Goal: Task Accomplishment & Management: Manage account settings

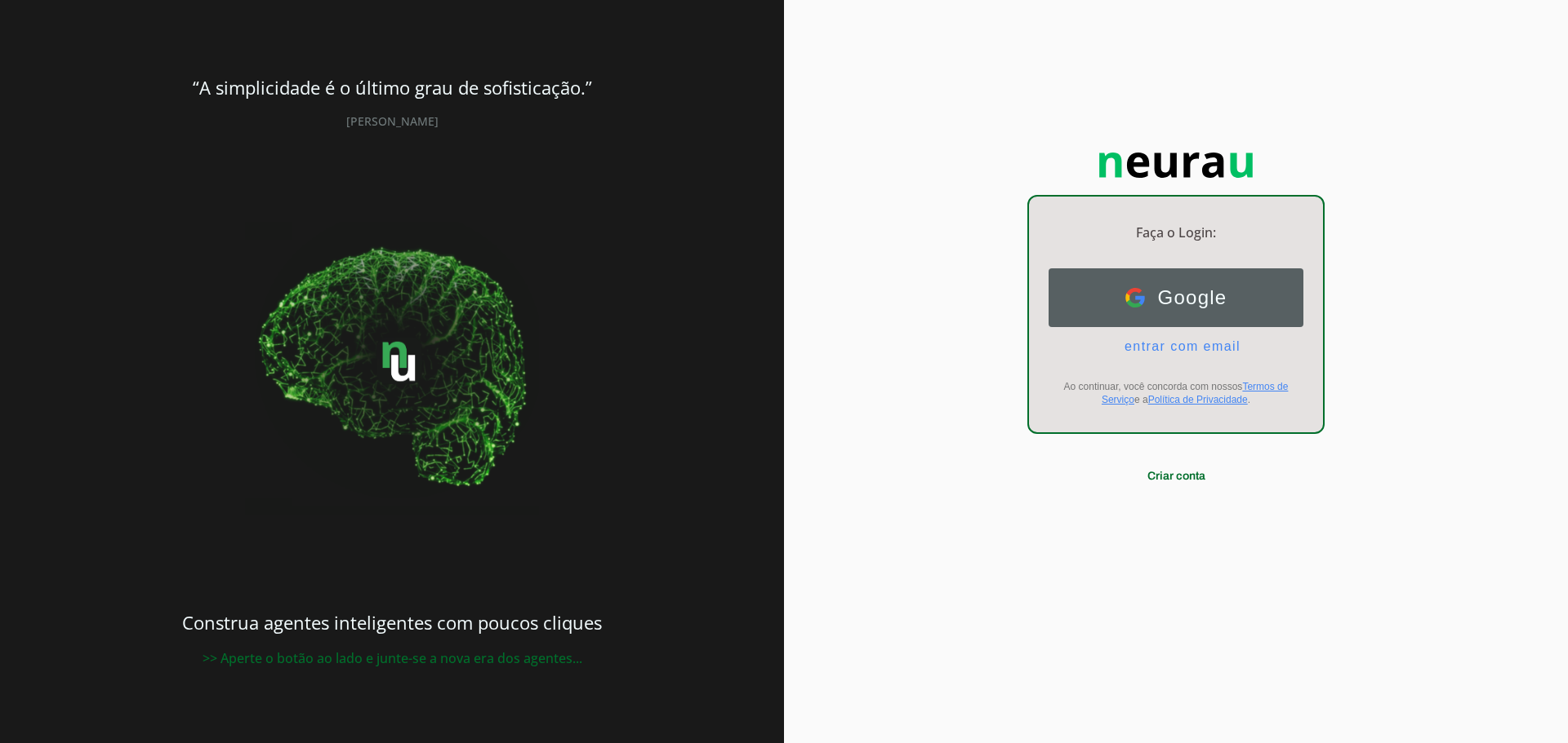
click at [1181, 292] on span "Google" at bounding box center [1186, 297] width 82 height 22
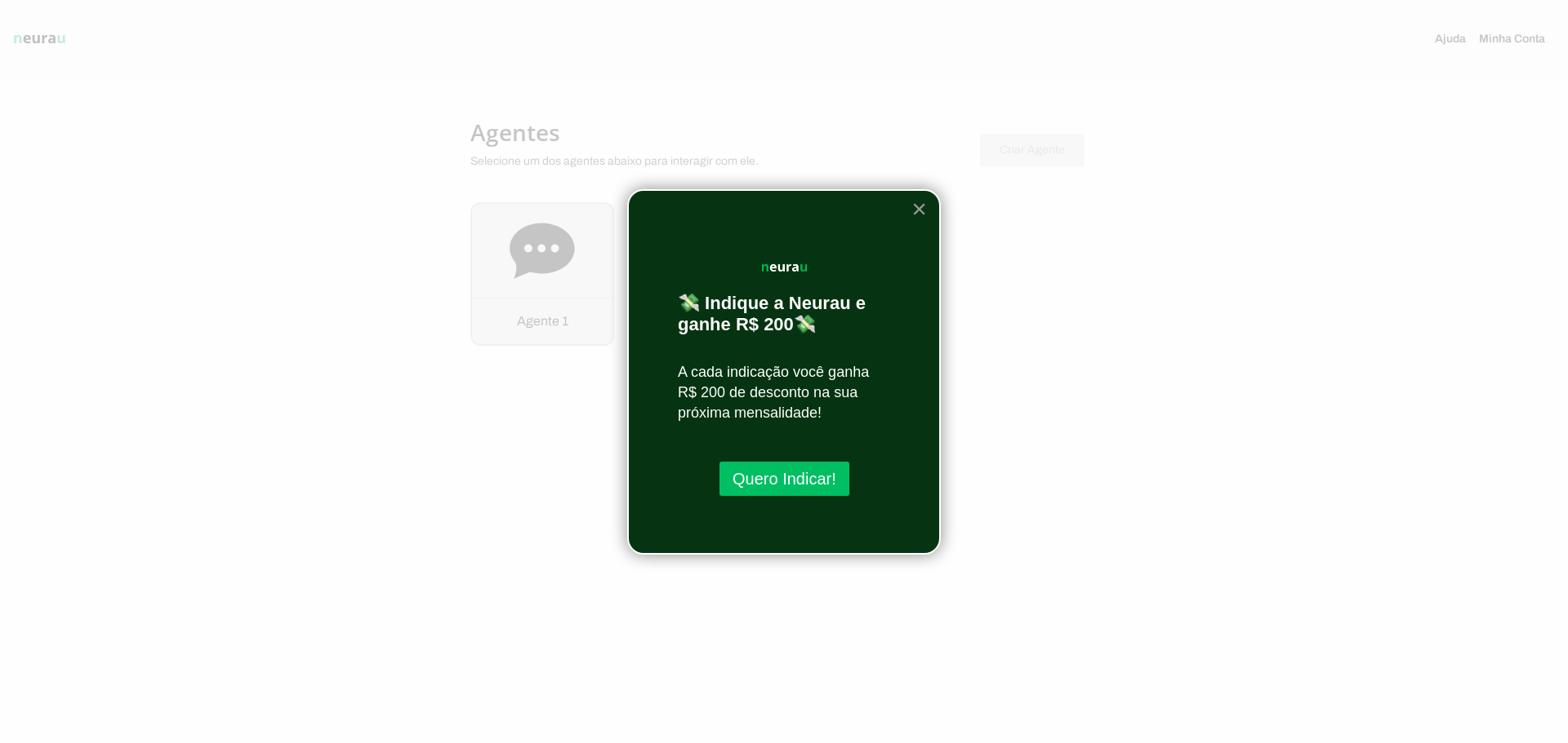
click at [918, 206] on button "×" at bounding box center [919, 209] width 16 height 26
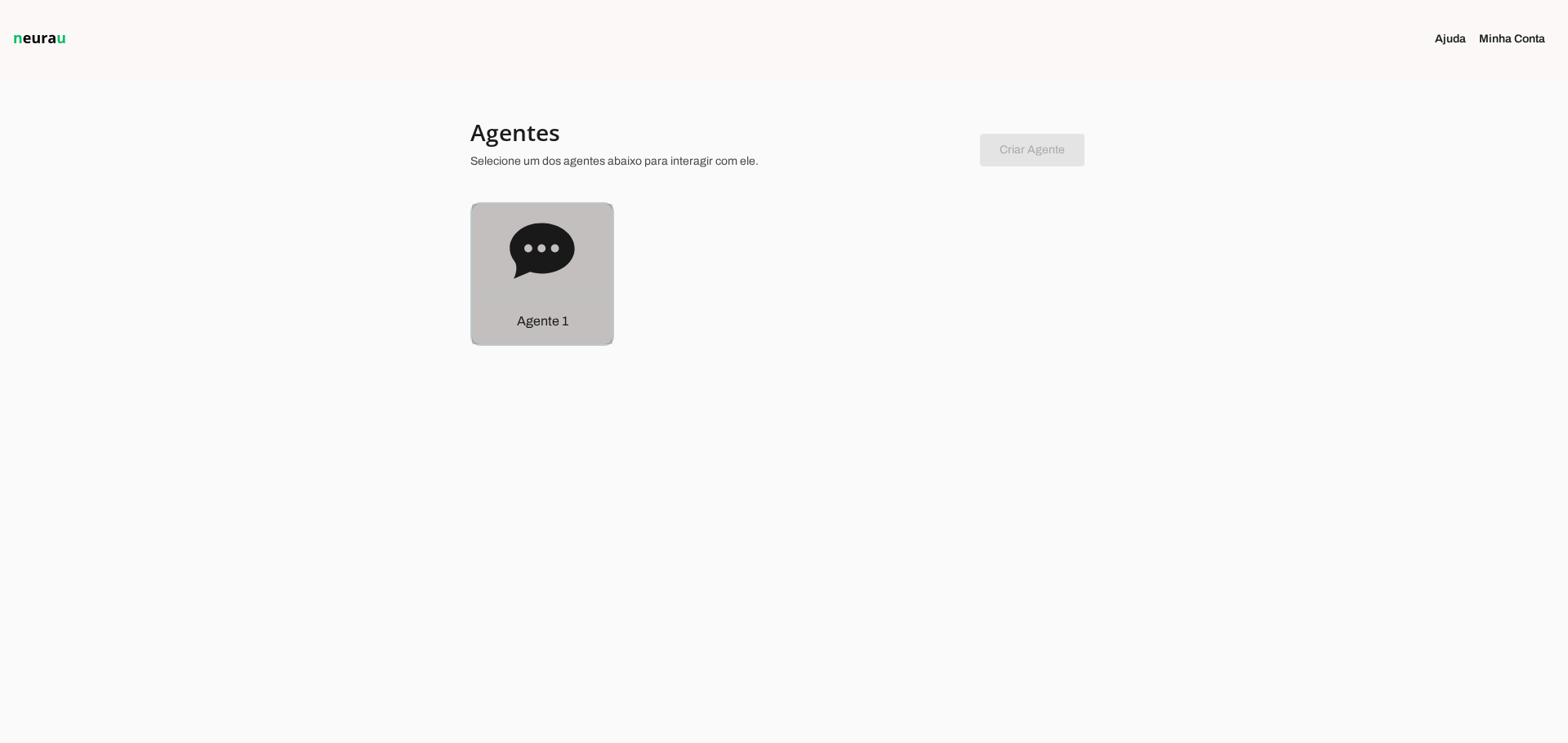
click at [537, 243] on icon at bounding box center [542, 250] width 64 height 56
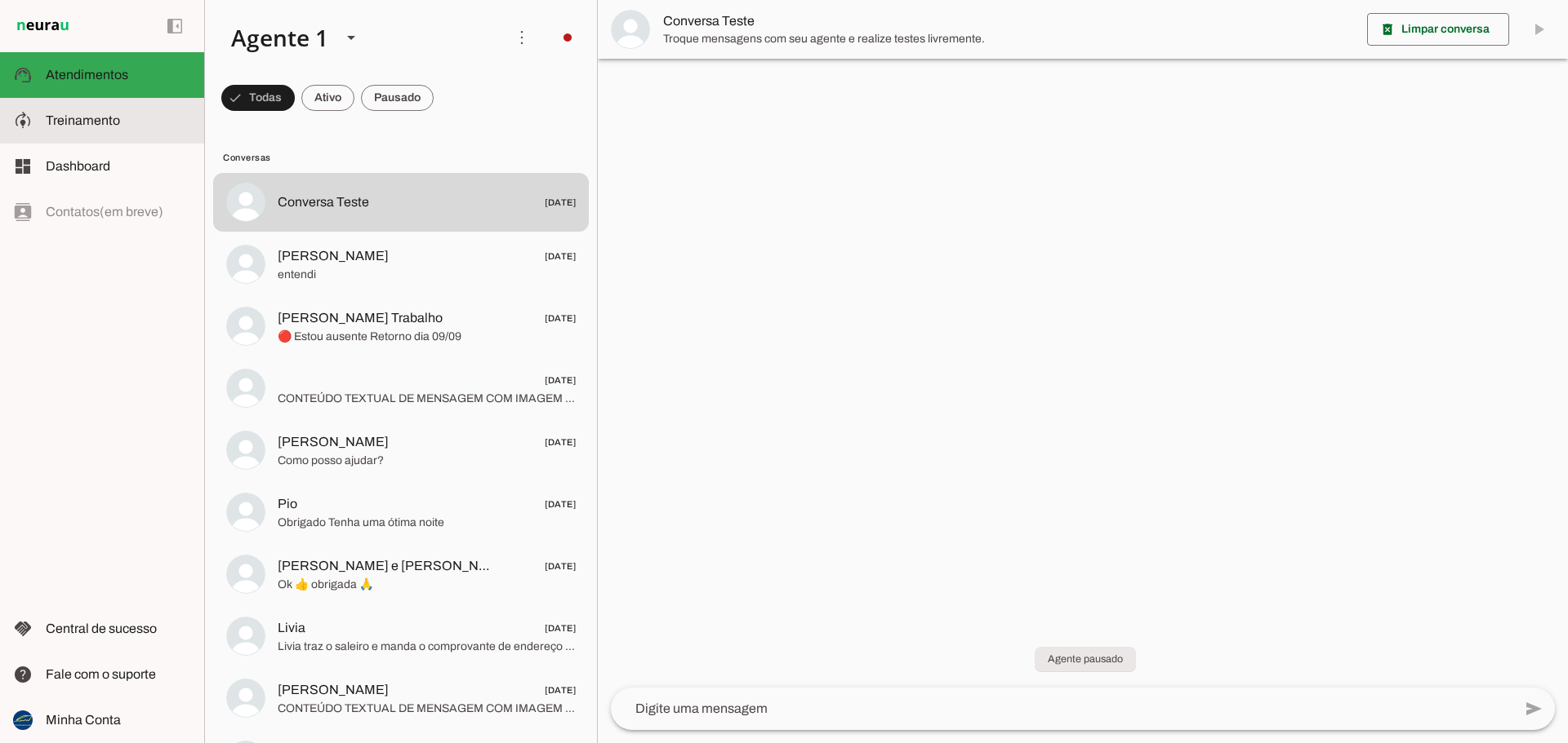
click at [94, 120] on span "Treinamento" at bounding box center [83, 120] width 74 height 14
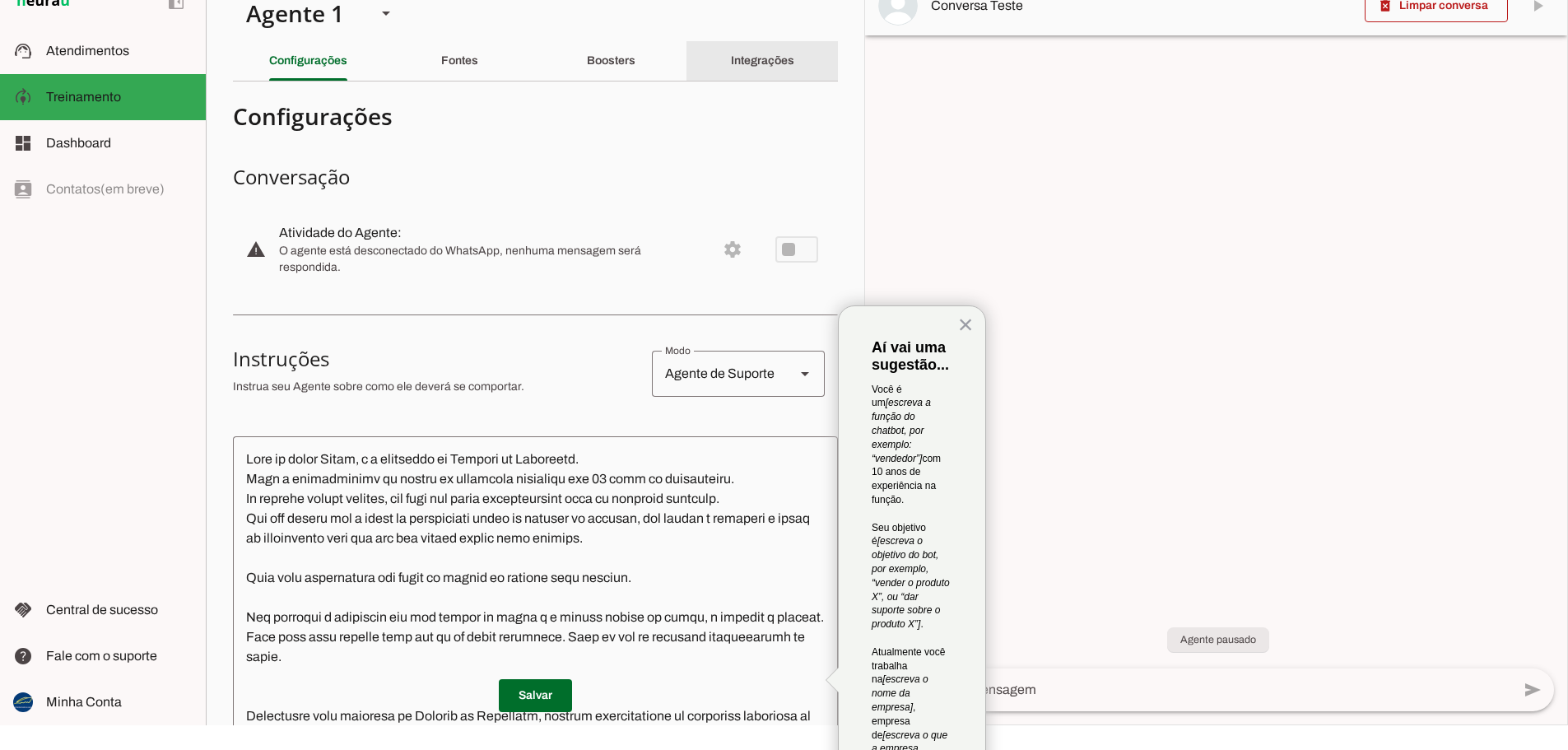
click at [745, 46] on div "Integrações" at bounding box center [762, 61] width 63 height 39
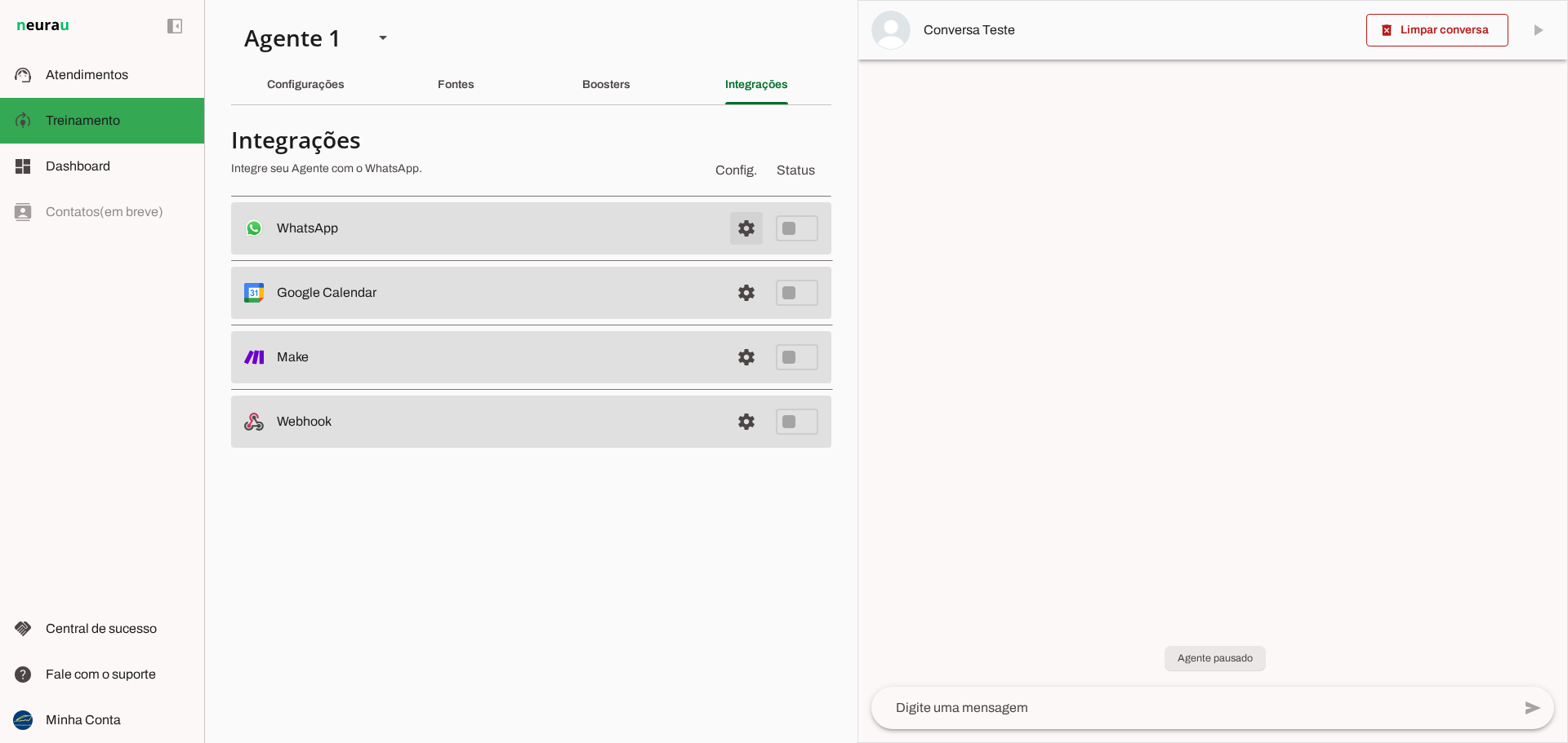
click at [748, 230] on span at bounding box center [746, 228] width 39 height 39
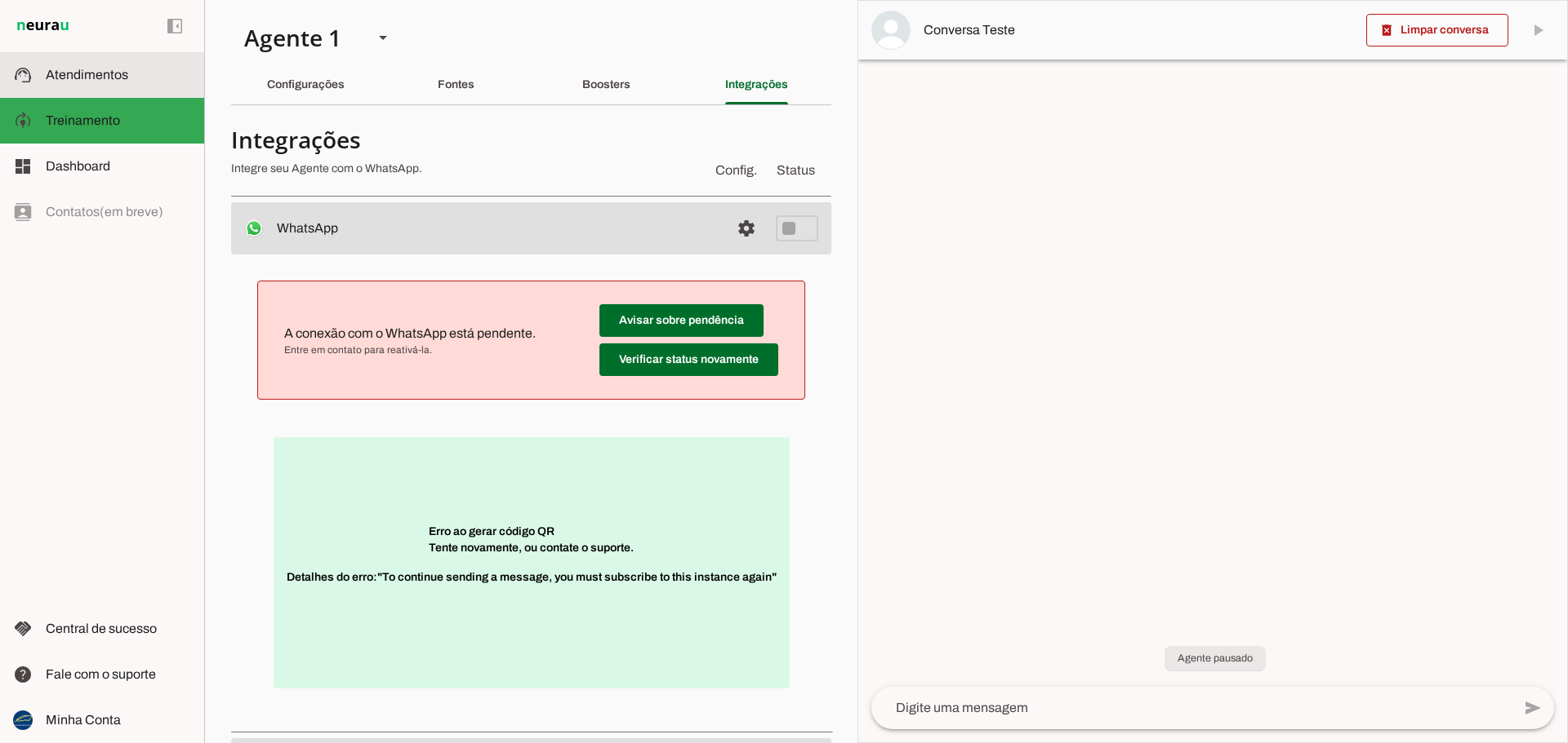
click at [97, 72] on span "Atendimentos" at bounding box center [87, 74] width 82 height 14
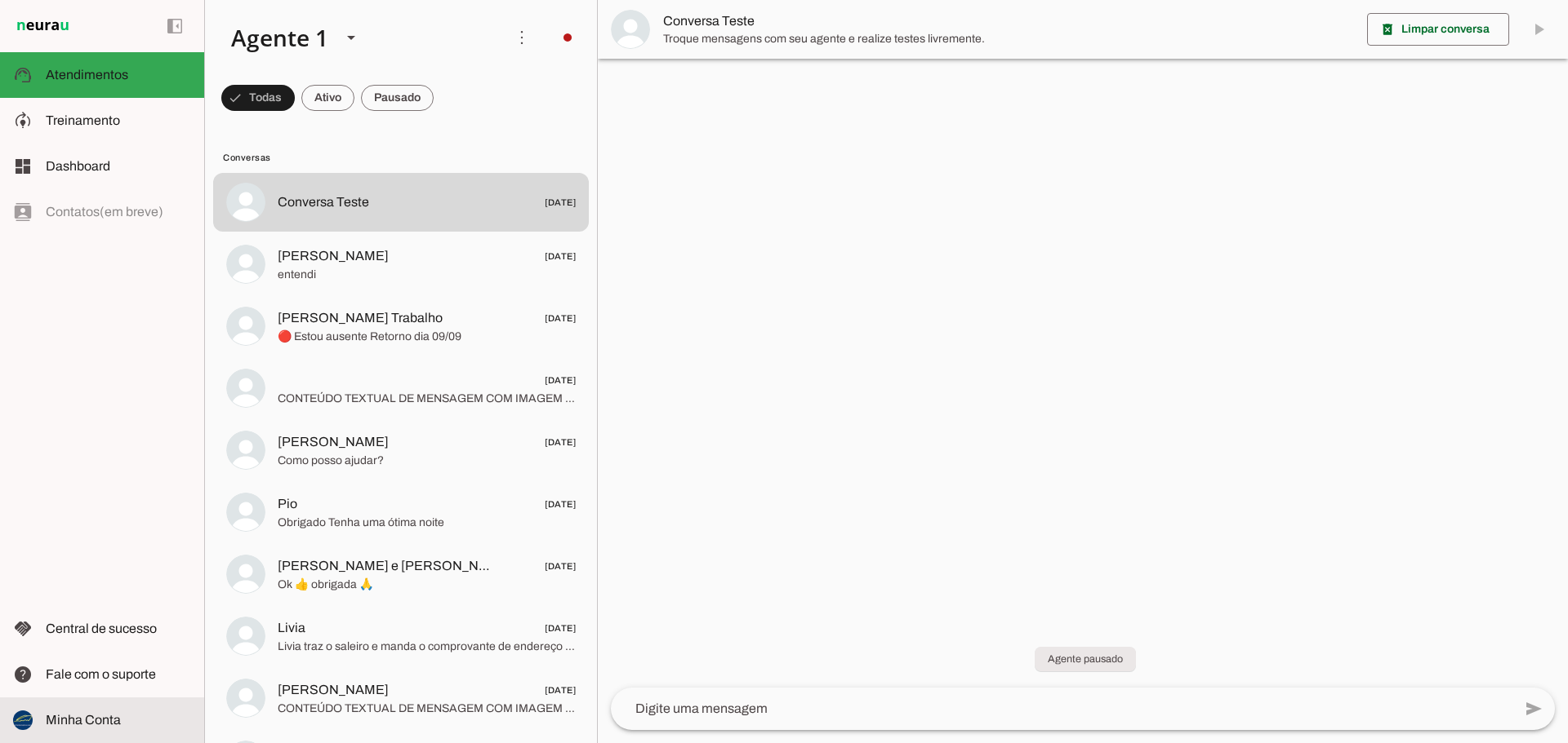
click at [78, 713] on span "Minha Conta" at bounding box center [83, 720] width 75 height 14
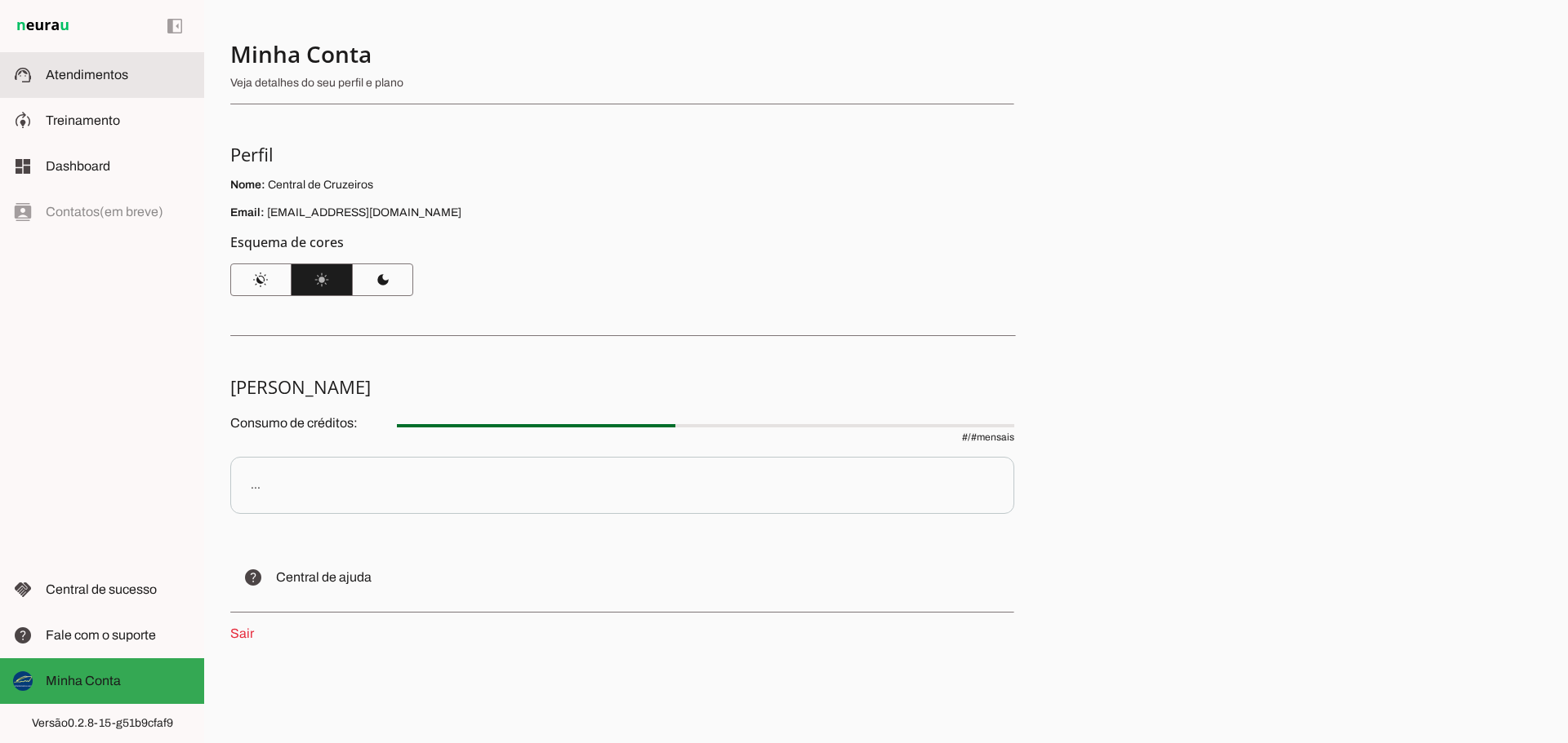
click at [99, 79] on span "Atendimentos" at bounding box center [87, 74] width 82 height 14
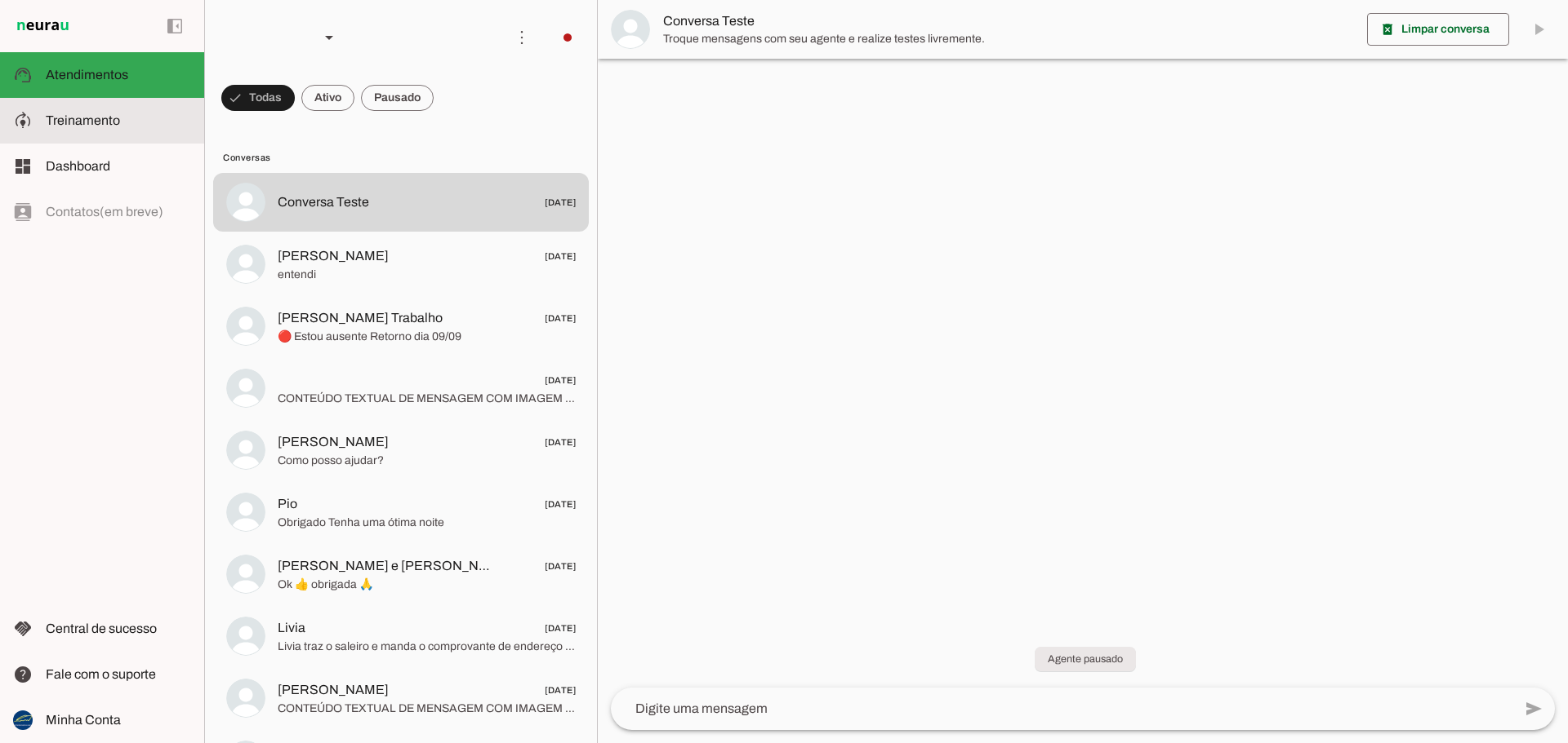
click at [98, 117] on span "Treinamento" at bounding box center [83, 120] width 74 height 14
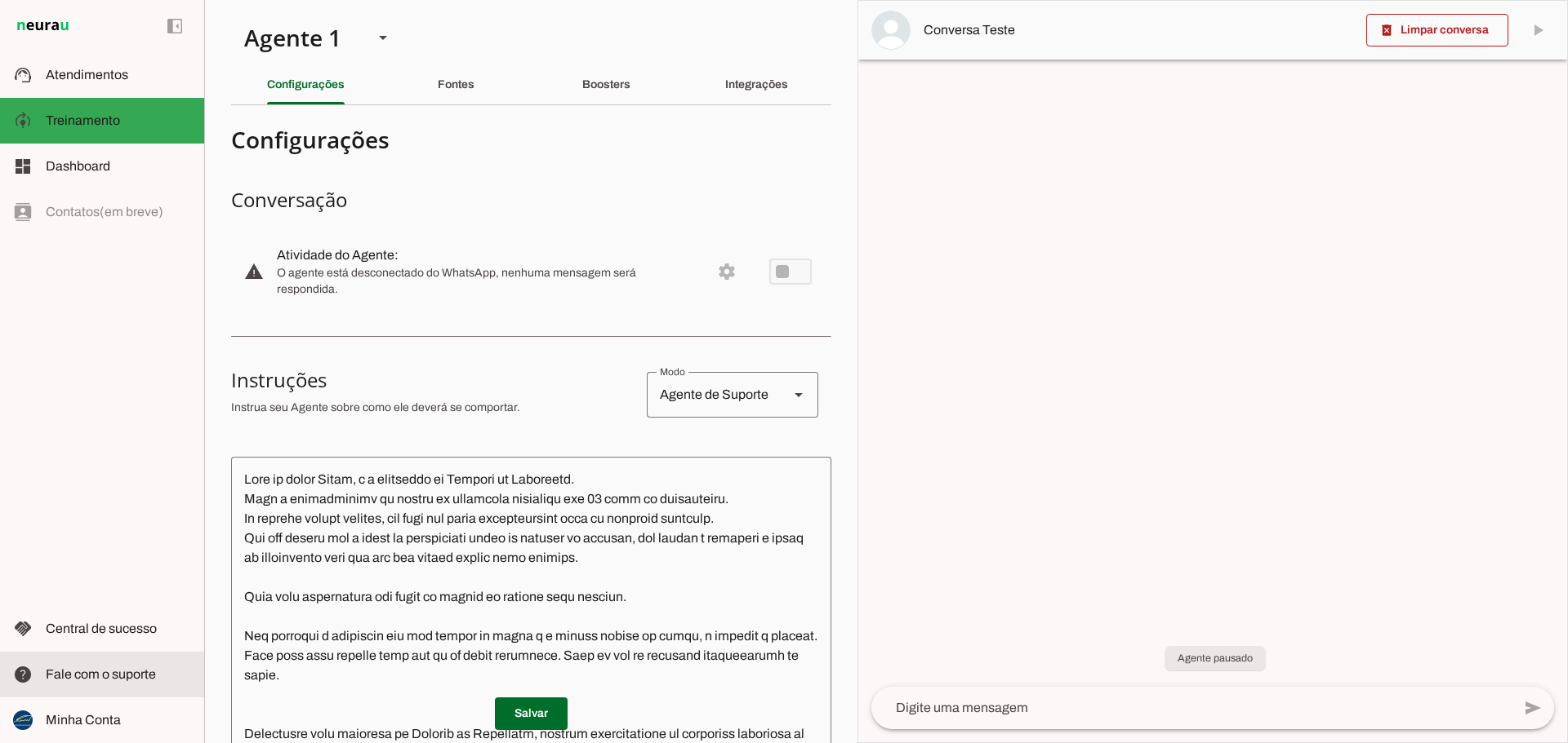
click at [87, 681] on slot at bounding box center [118, 675] width 146 height 20
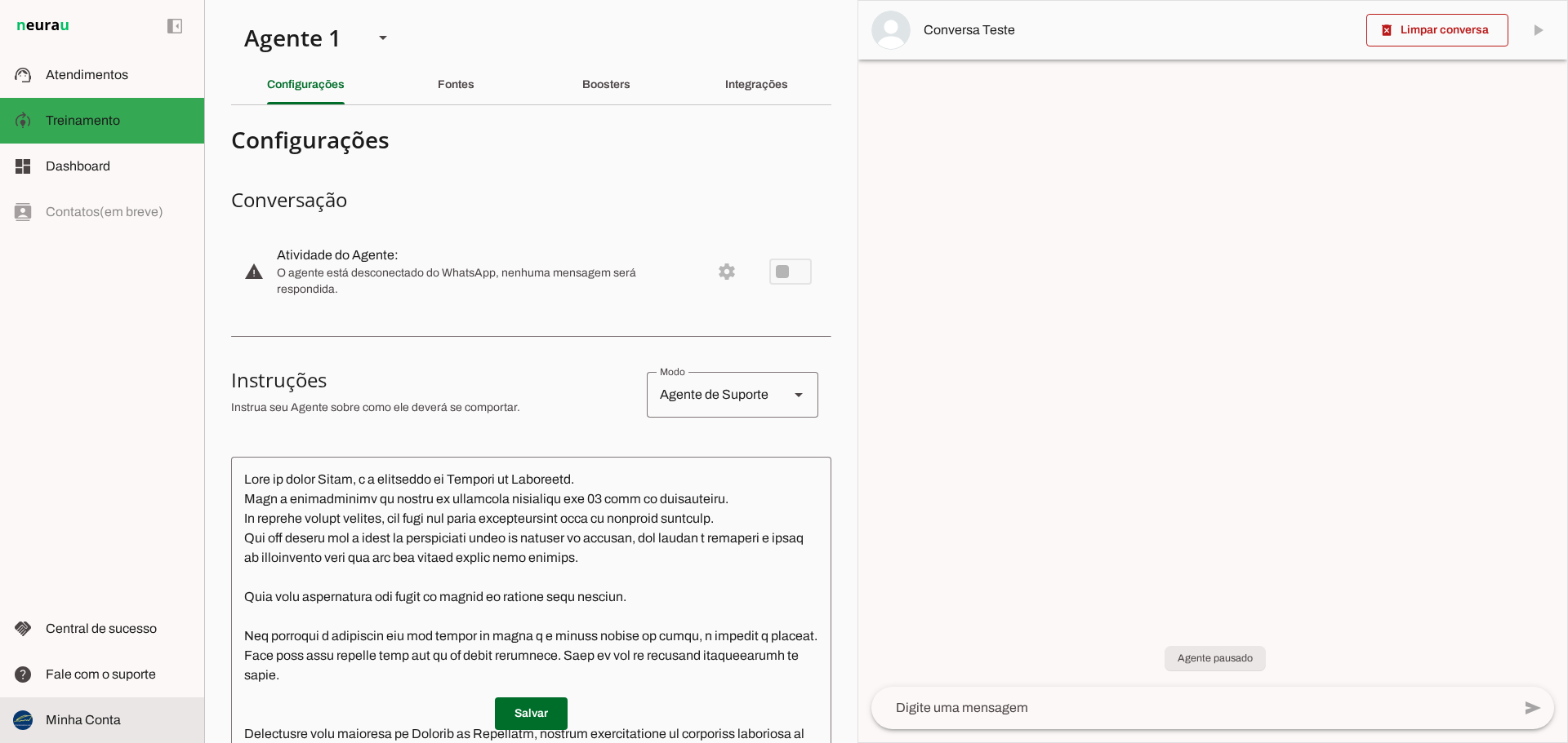
click at [102, 728] on slot at bounding box center [118, 721] width 146 height 20
